Goal: Task Accomplishment & Management: Manage account settings

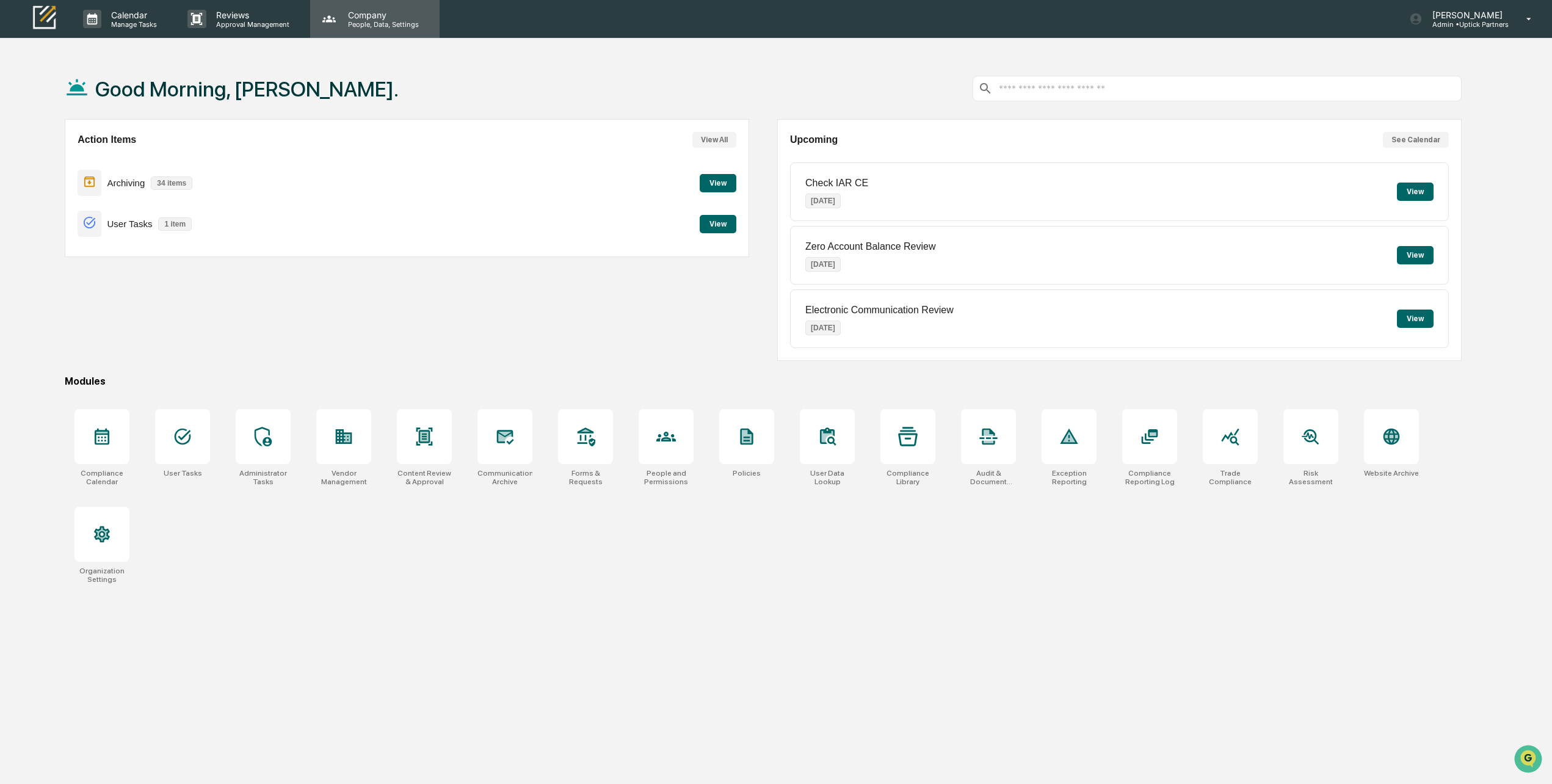
click at [356, 10] on p "Company" at bounding box center [382, 15] width 87 height 10
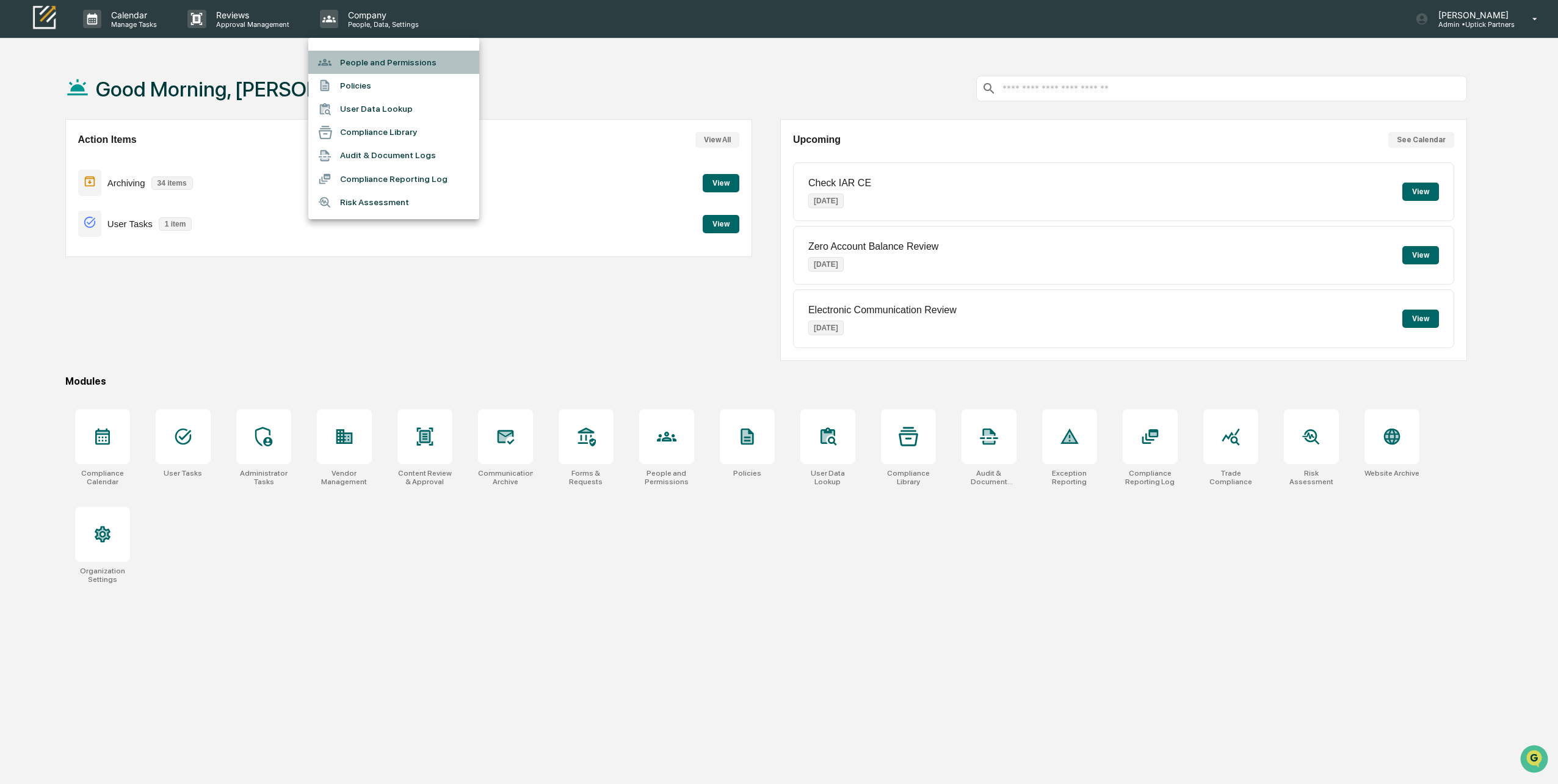
click at [359, 57] on li "People and Permissions" at bounding box center [394, 62] width 171 height 23
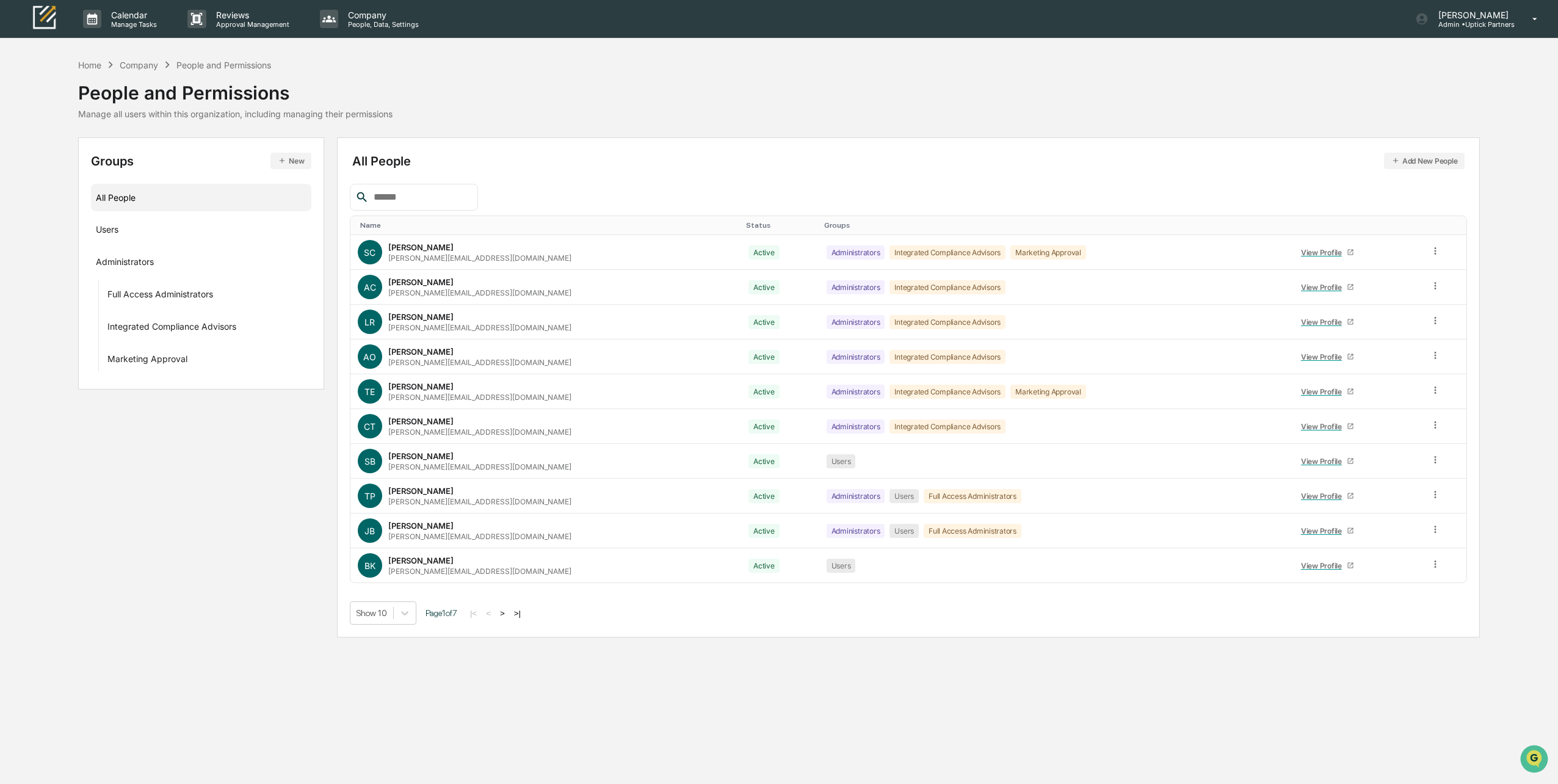
click at [409, 190] on input "text" at bounding box center [421, 197] width 104 height 16
type input "*****"
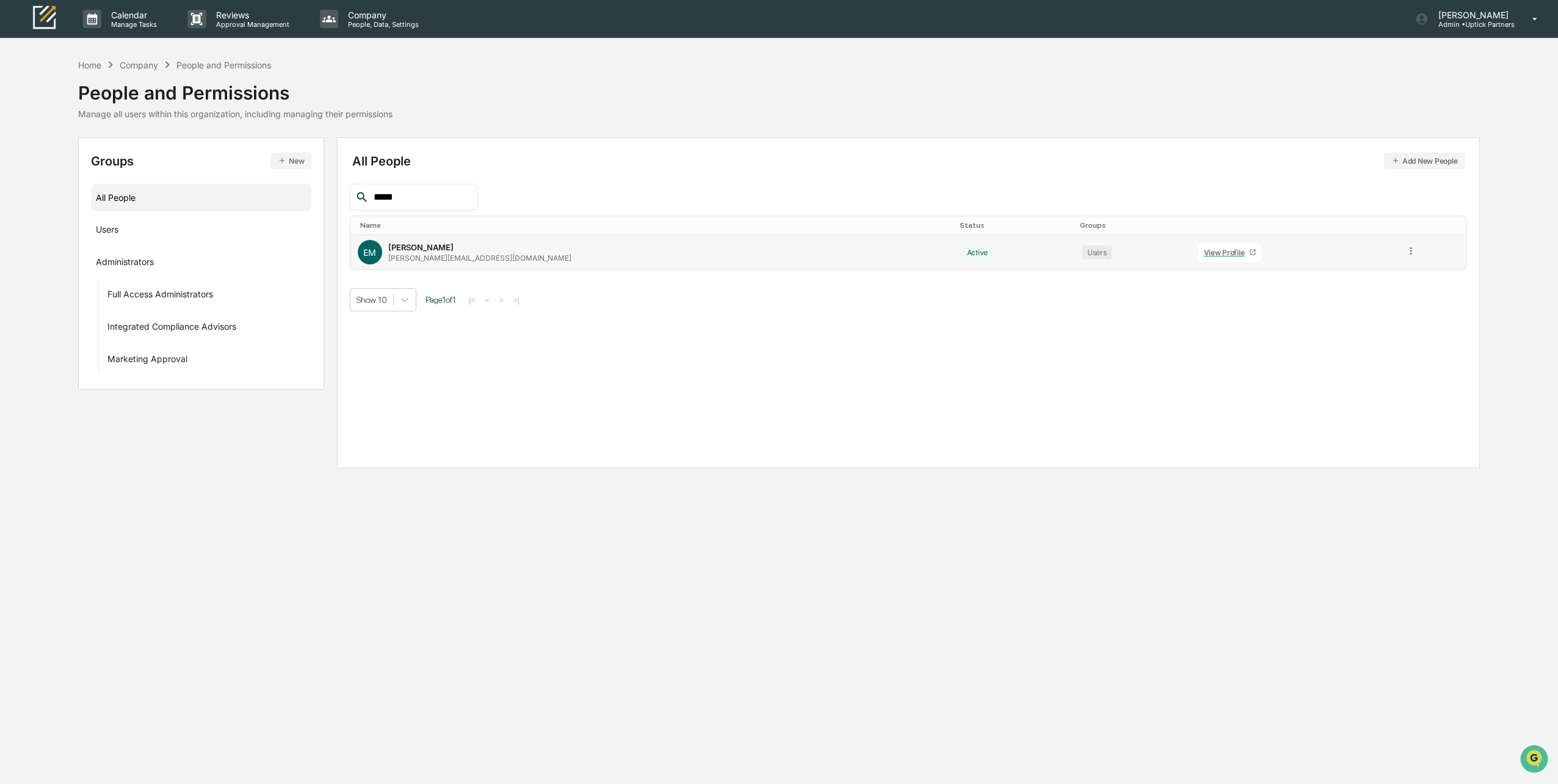
click at [1405, 249] on icon at bounding box center [1411, 251] width 12 height 12
click at [1355, 344] on div "Reset Password" at bounding box center [1355, 344] width 102 height 15
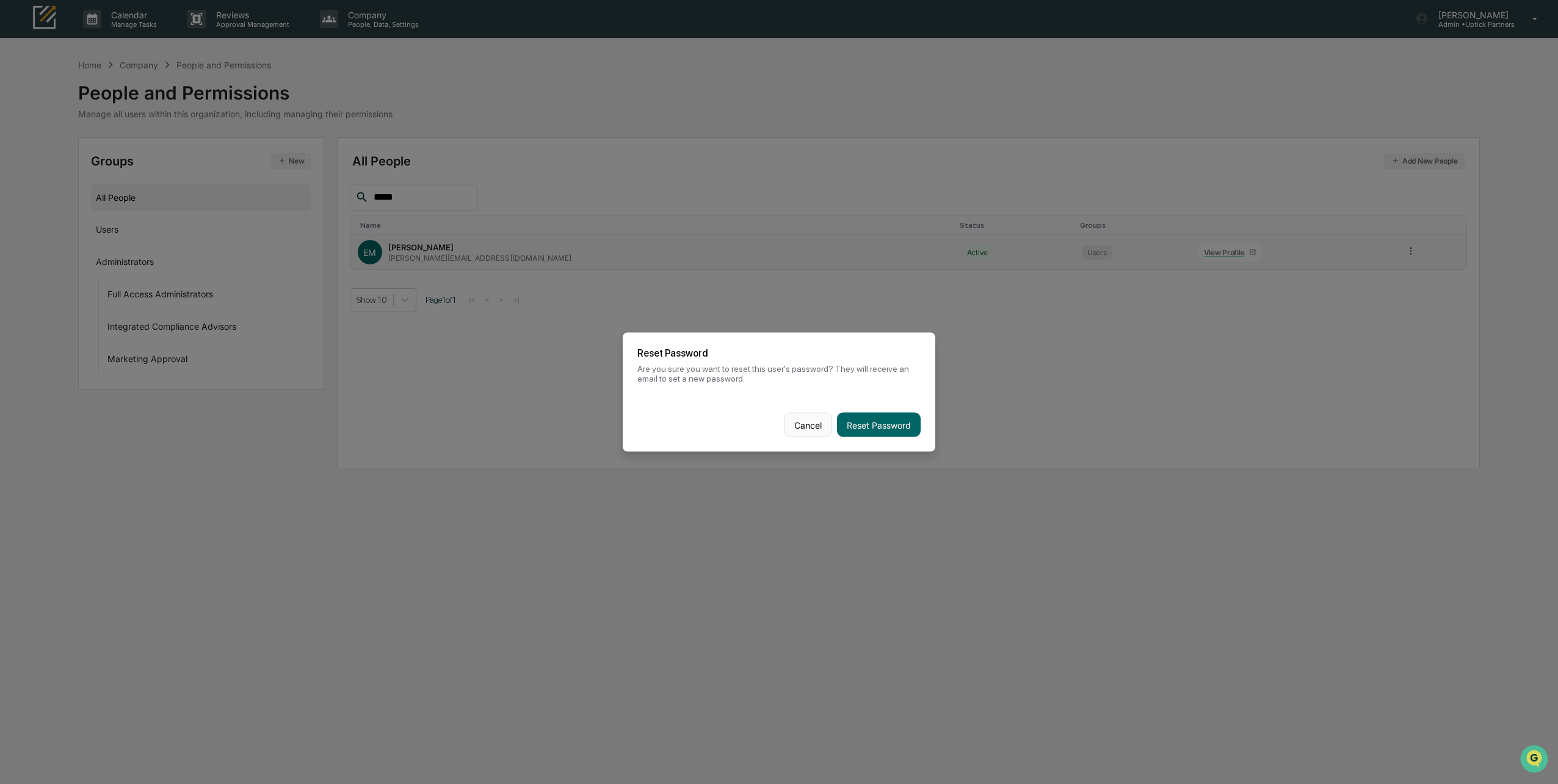
click at [809, 428] on button "Cancel" at bounding box center [808, 425] width 48 height 24
